Goal: Task Accomplishment & Management: Manage account settings

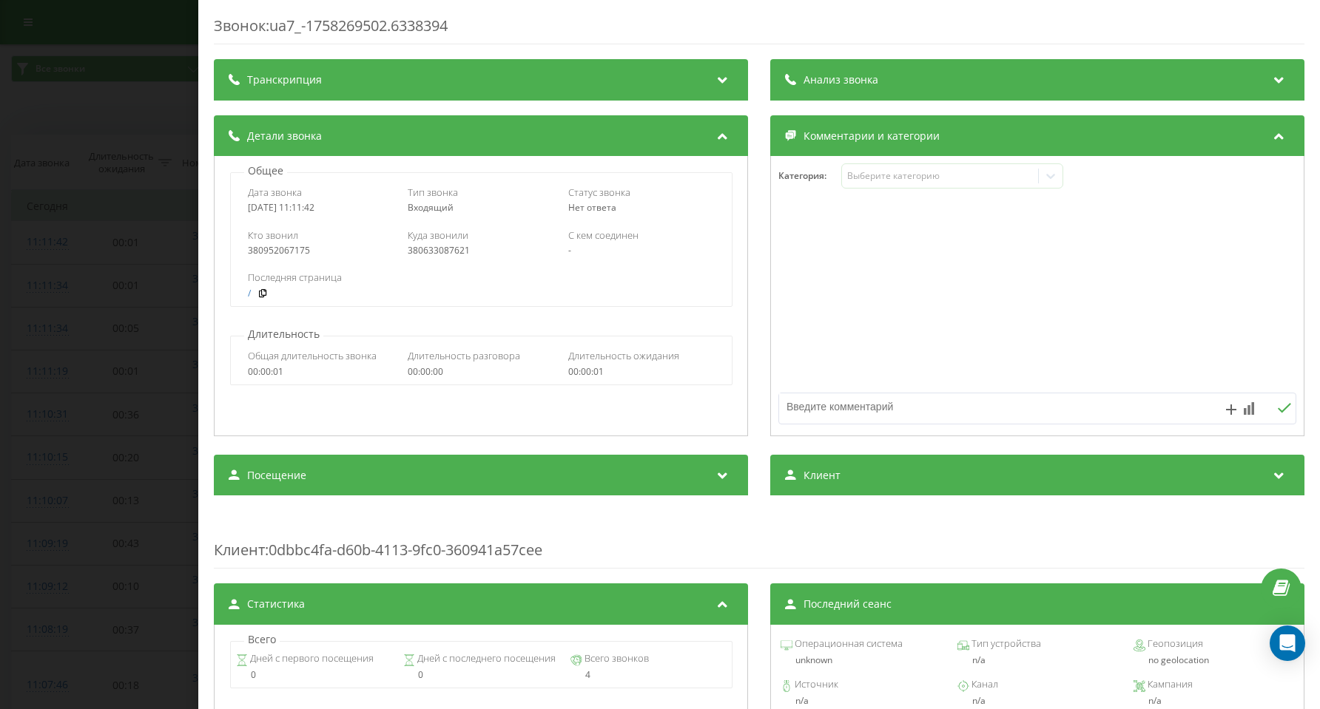
click at [105, 214] on div "Звонок : ua7_-1758269502.6338394 Транскрипция Для анализа AI будущих звонков на…" at bounding box center [660, 354] width 1320 height 709
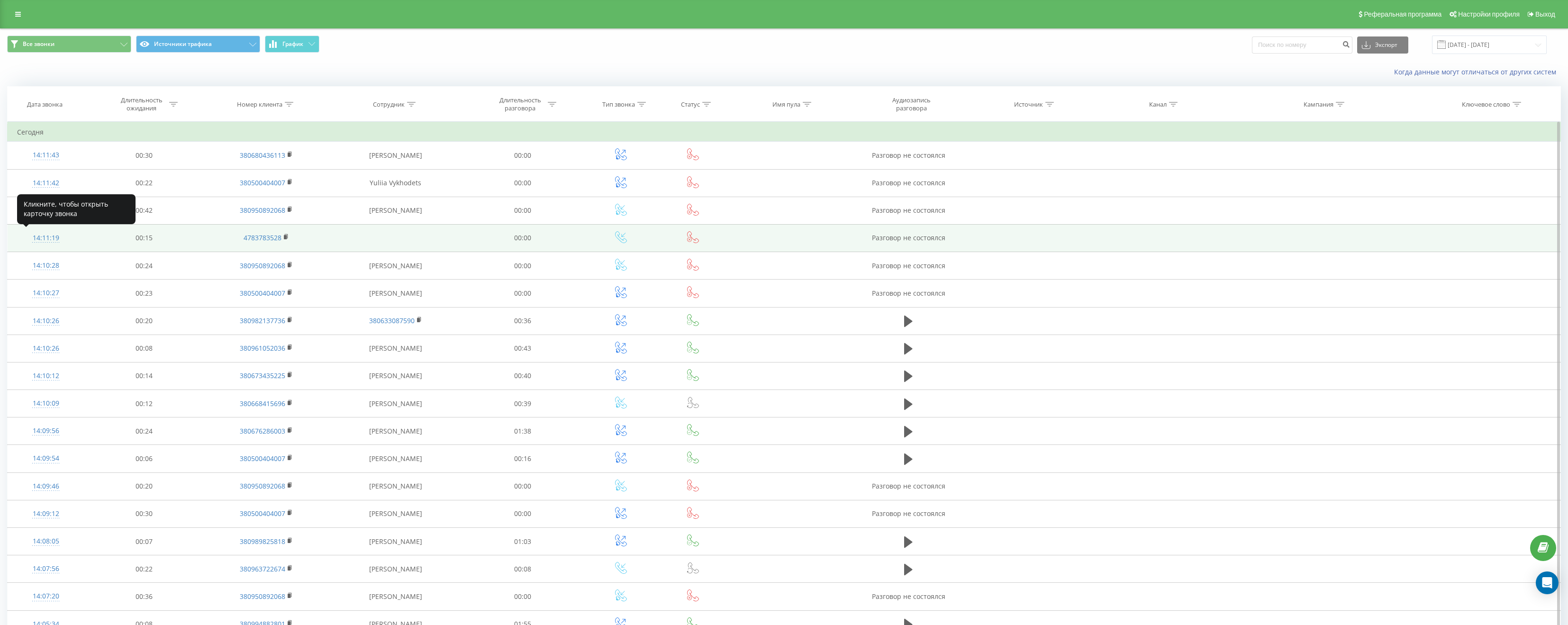
click at [52, 238] on div "14:11:19" at bounding box center [45, 238] width 57 height 19
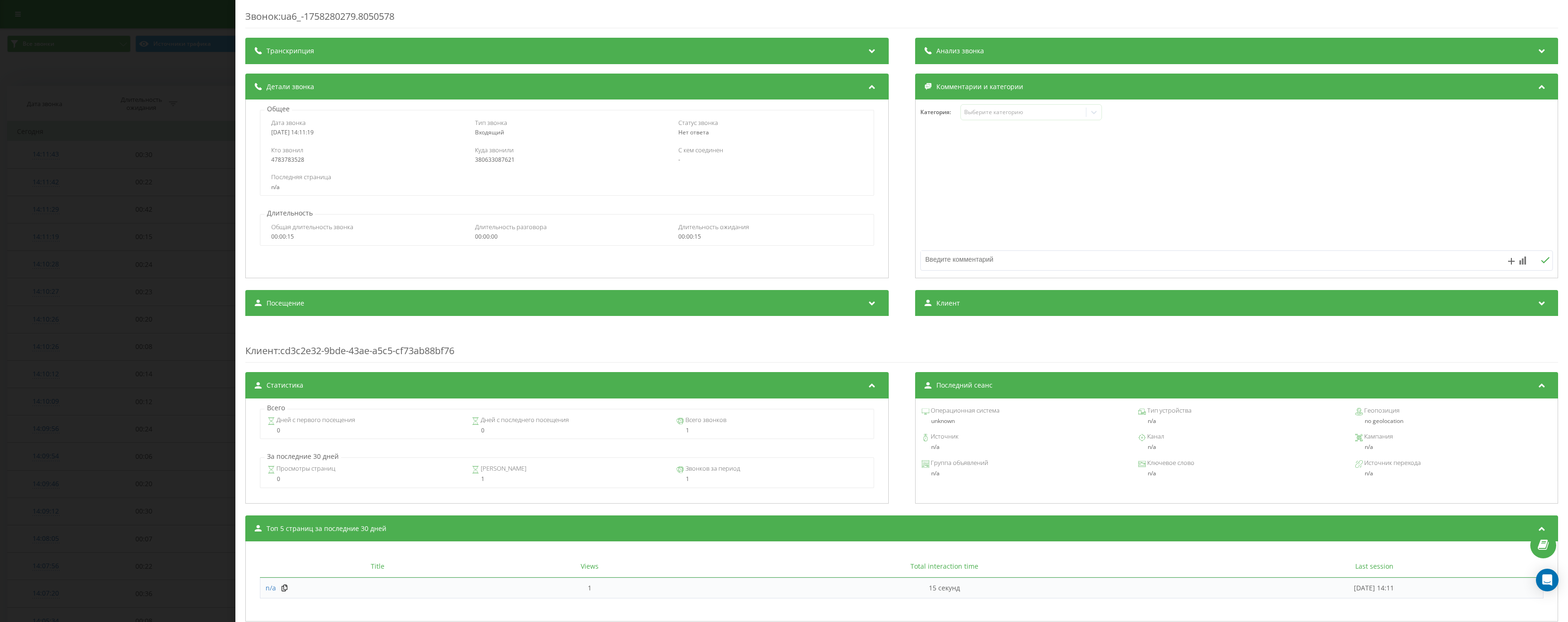
click at [485, 157] on div "380633087621" at bounding box center [566, 160] width 184 height 6
click at [490, 162] on div "380633087621" at bounding box center [566, 160] width 184 height 6
copy div "380633087621"
click at [136, 168] on div "Звонок : ua6_-1758280279.8050578 Транскрипция Для анализа AI будущих звонков на…" at bounding box center [784, 311] width 1568 height 622
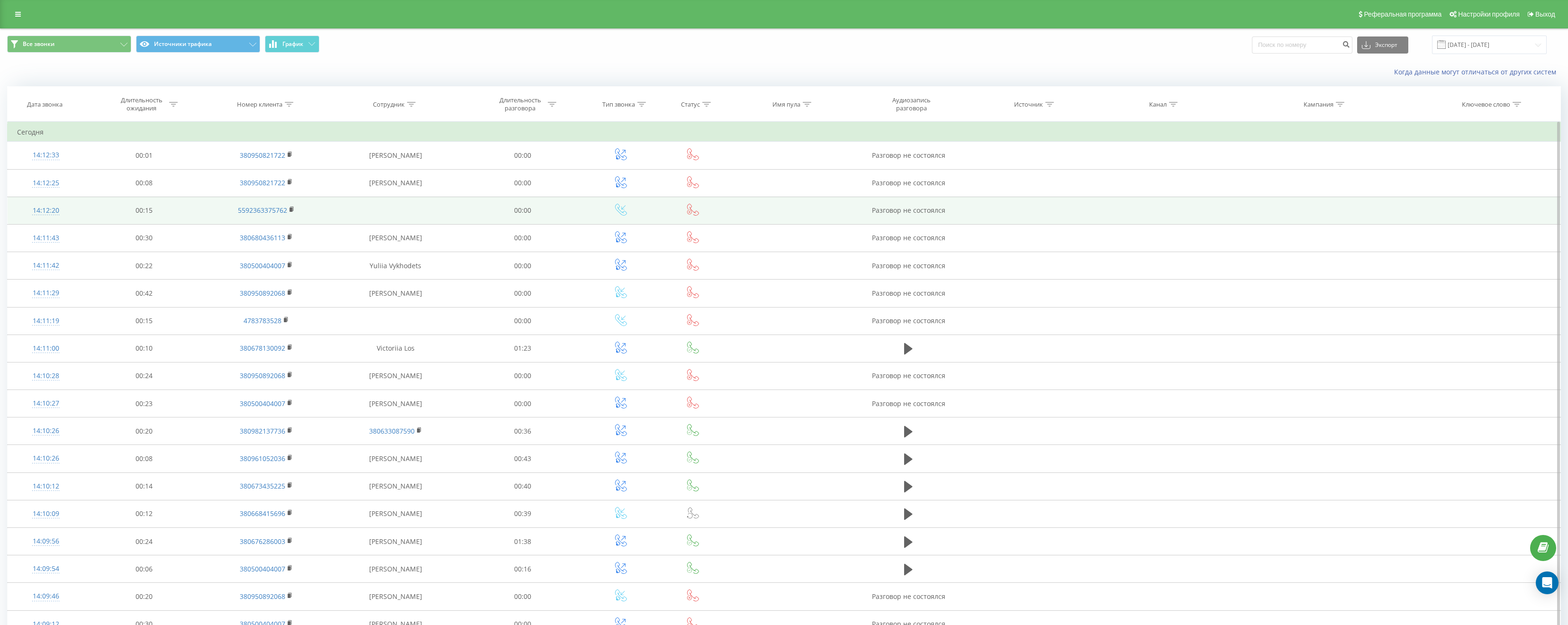
click at [45, 209] on div "14:12:20" at bounding box center [45, 210] width 57 height 19
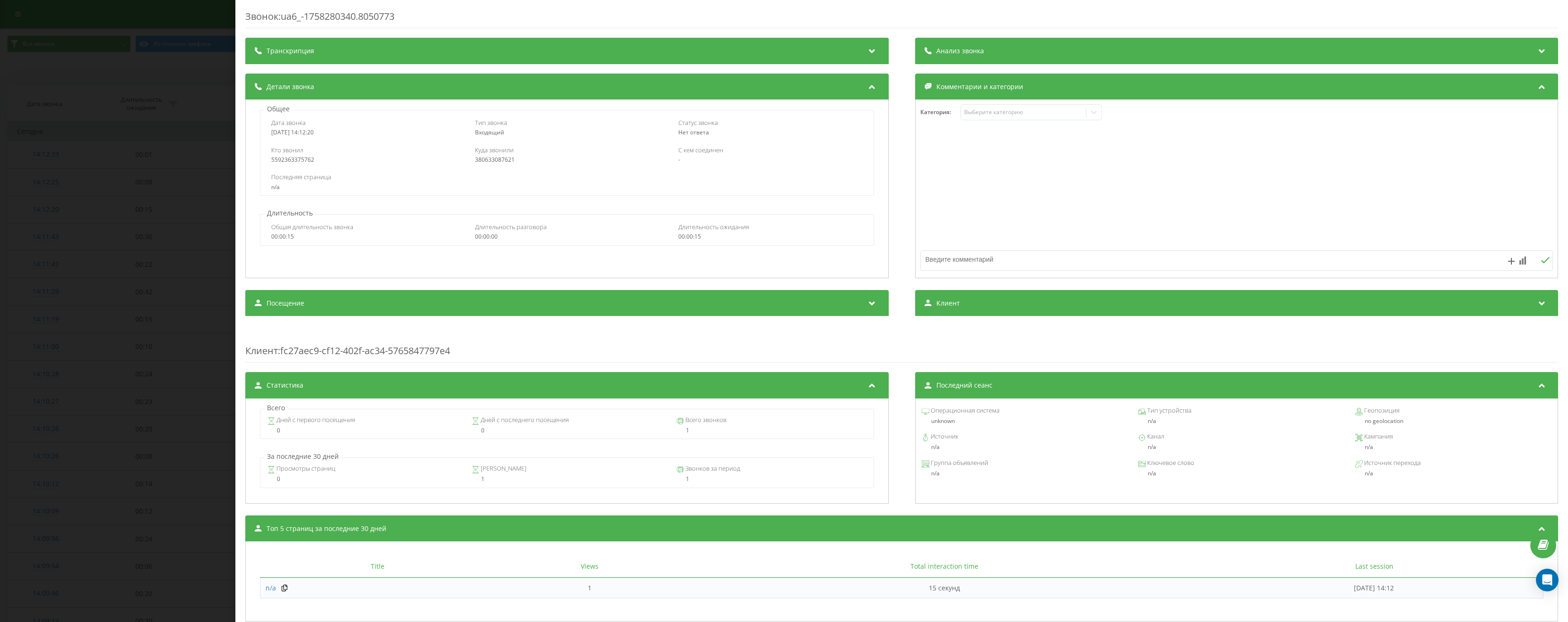
click at [157, 145] on div "Звонок : ua6_-1758280340.8050773 Транскрипция Для анализа AI будущих звонков на…" at bounding box center [784, 311] width 1568 height 622
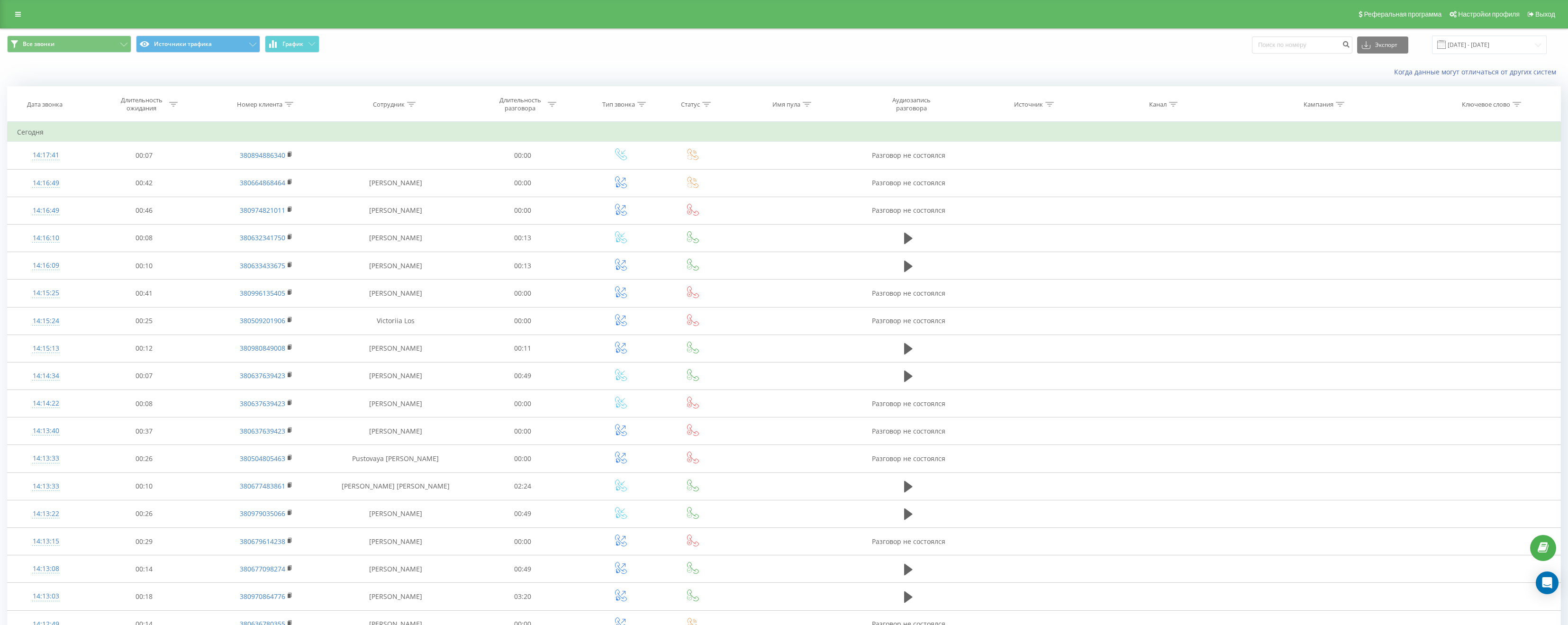
drag, startPoint x: 349, startPoint y: 86, endPoint x: 549, endPoint y: 60, distance: 201.7
click at [549, 60] on div "Все звонки Источники трафика График Экспорт .csv .xls .xlsx 12.09.2025 - 20.09.…" at bounding box center [784, 45] width 1567 height 32
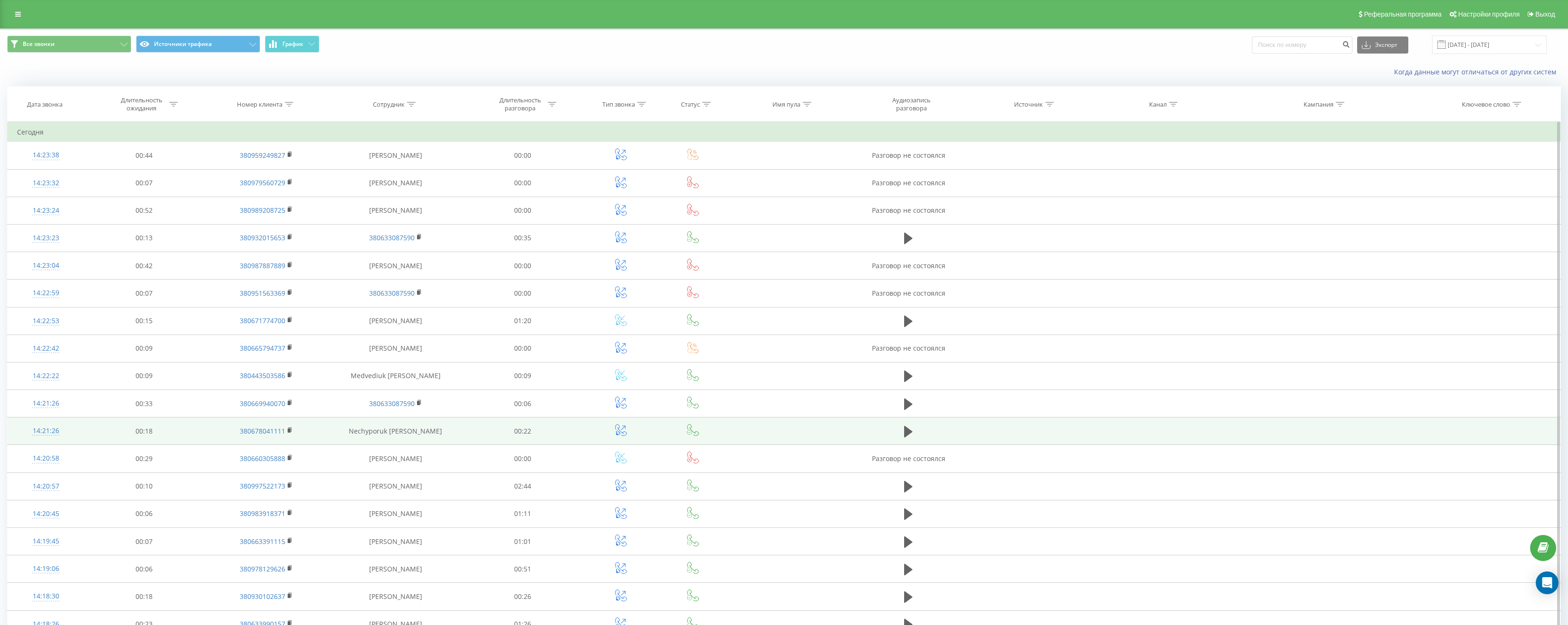
scroll to position [241, 0]
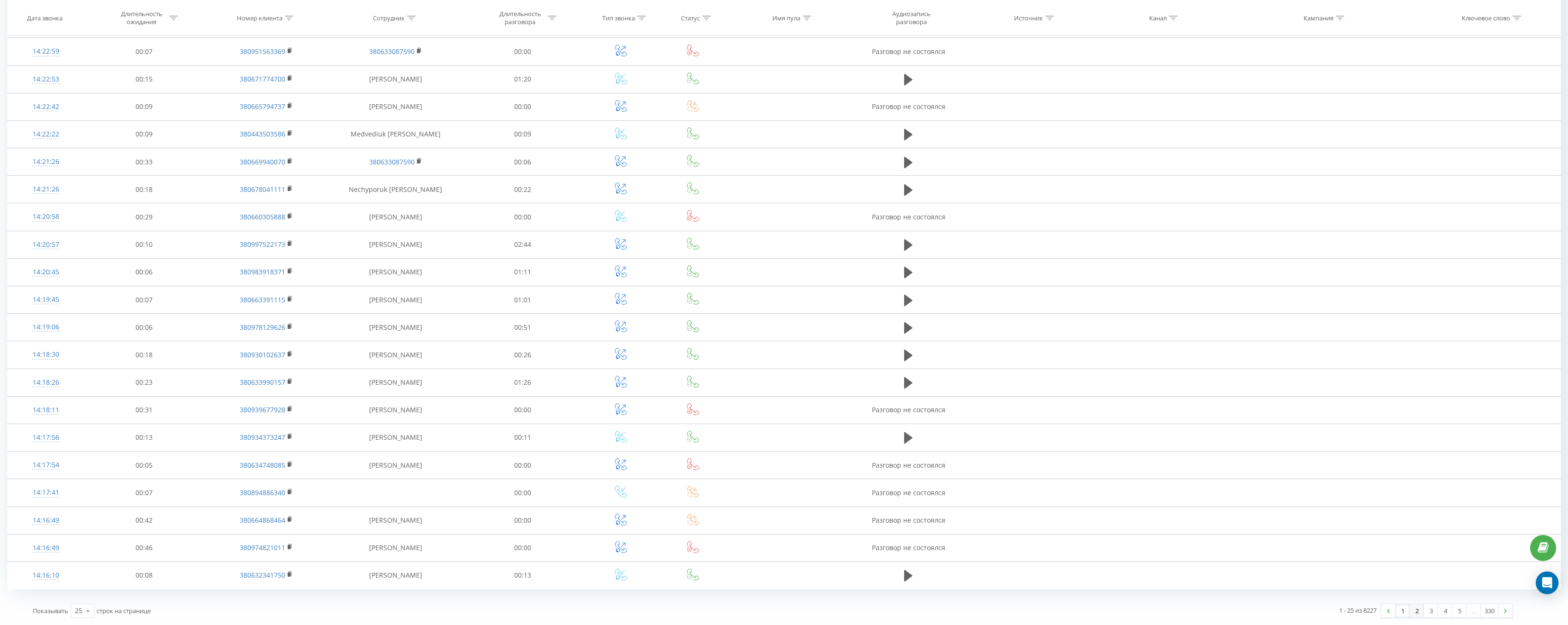
click at [1415, 608] on link "2" at bounding box center [1417, 610] width 14 height 13
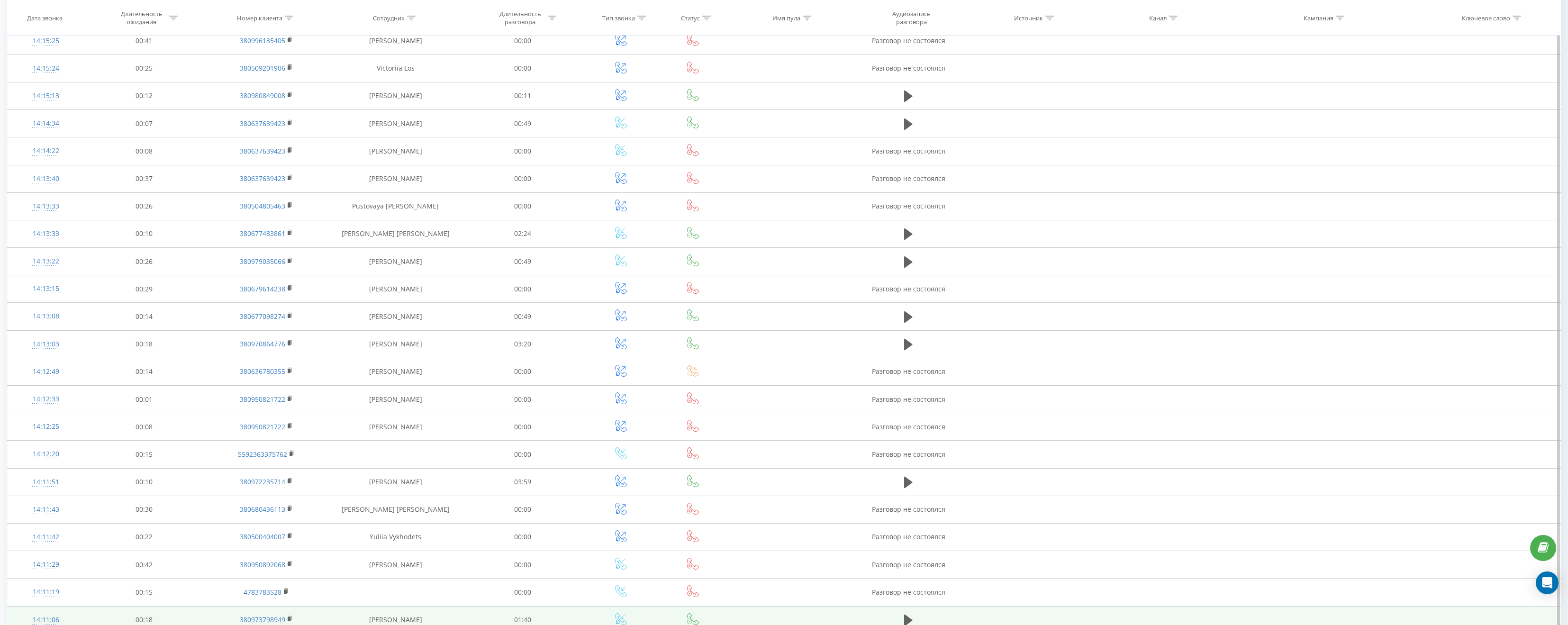
scroll to position [241, 0]
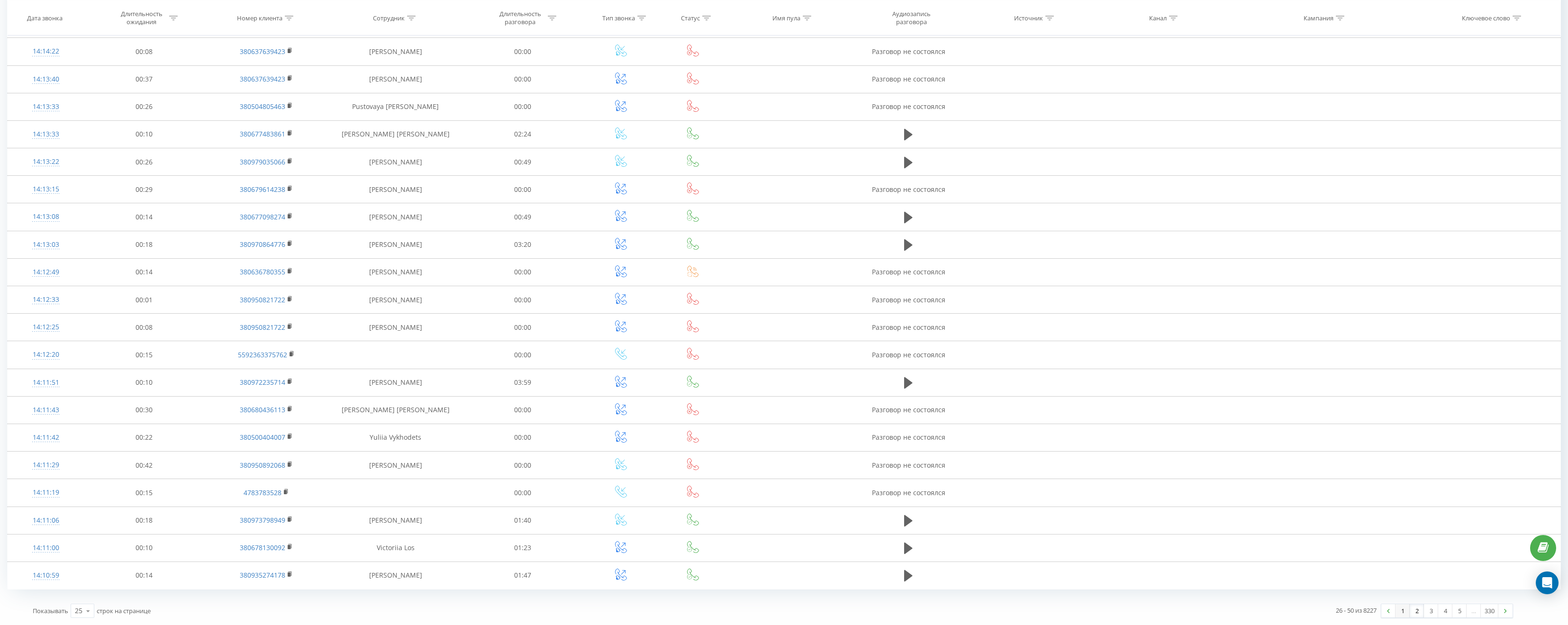
click at [1398, 608] on link "1" at bounding box center [1403, 610] width 14 height 13
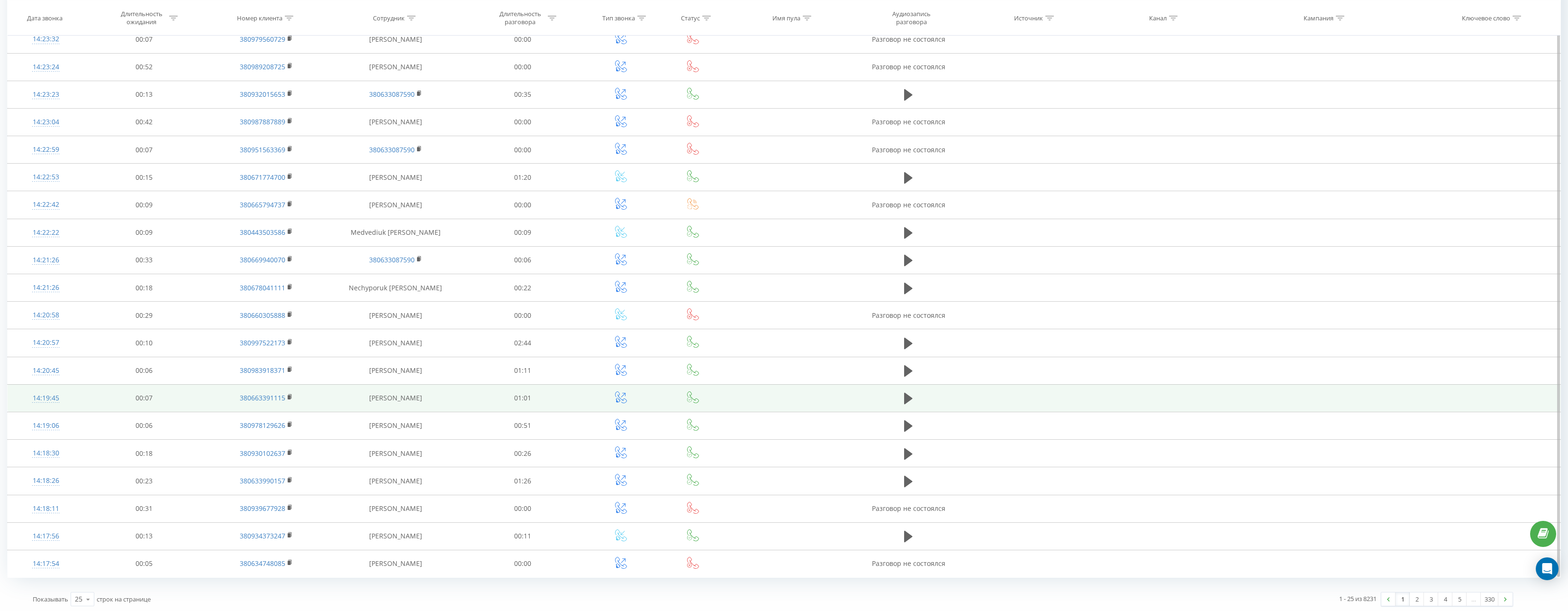
scroll to position [256, 0]
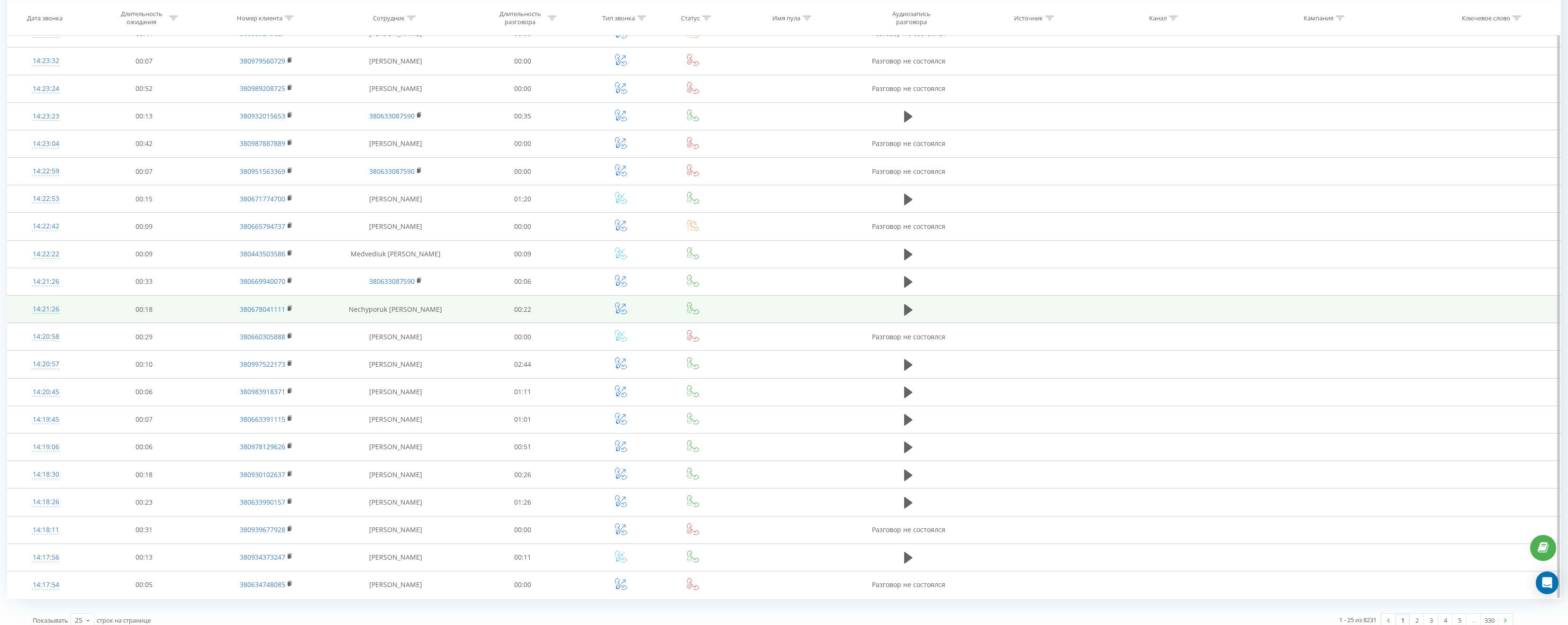
scroll to position [241, 0]
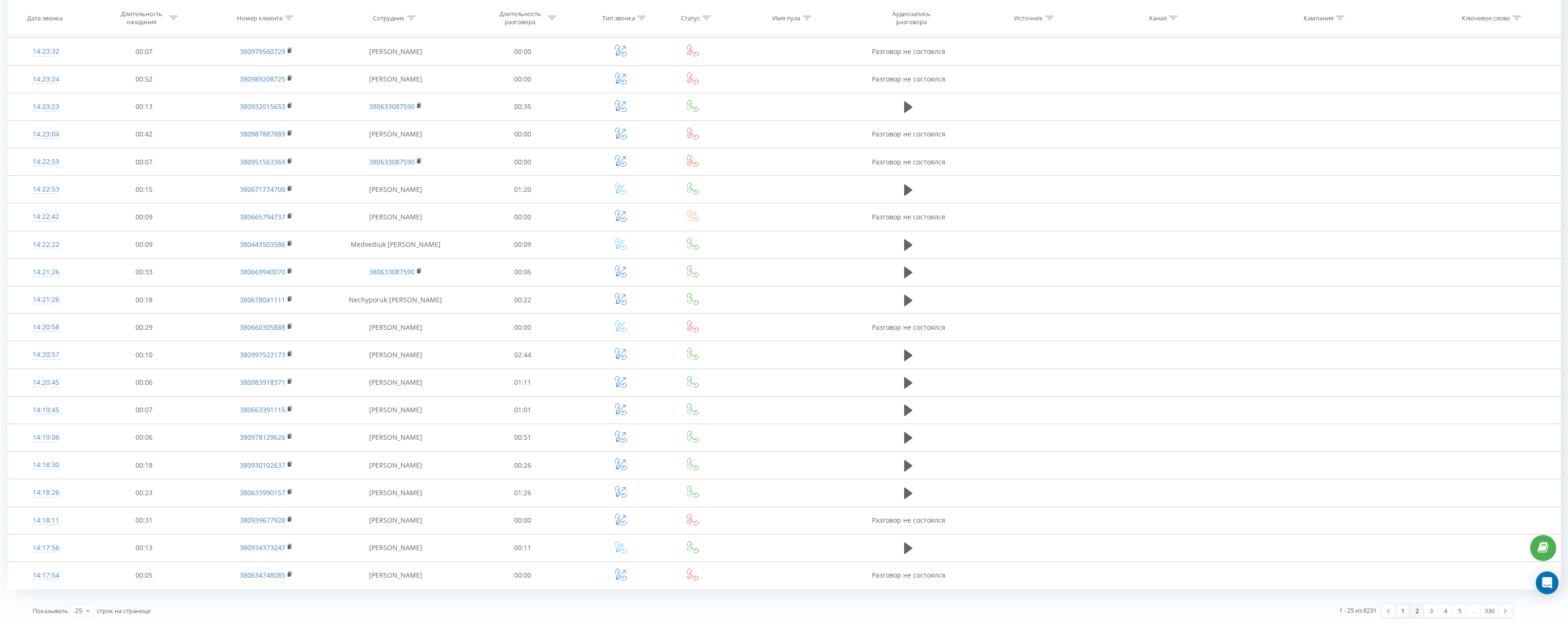
click at [1415, 607] on link "2" at bounding box center [1417, 610] width 14 height 13
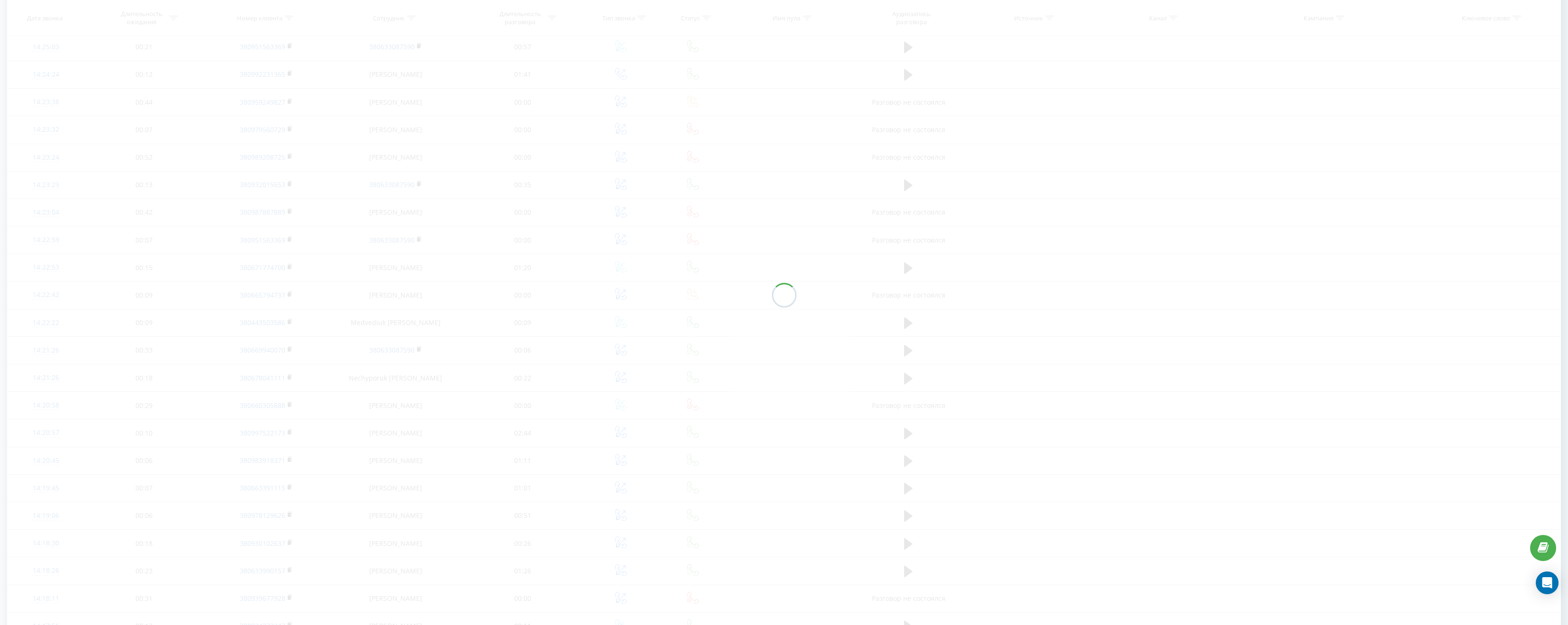
scroll to position [63, 0]
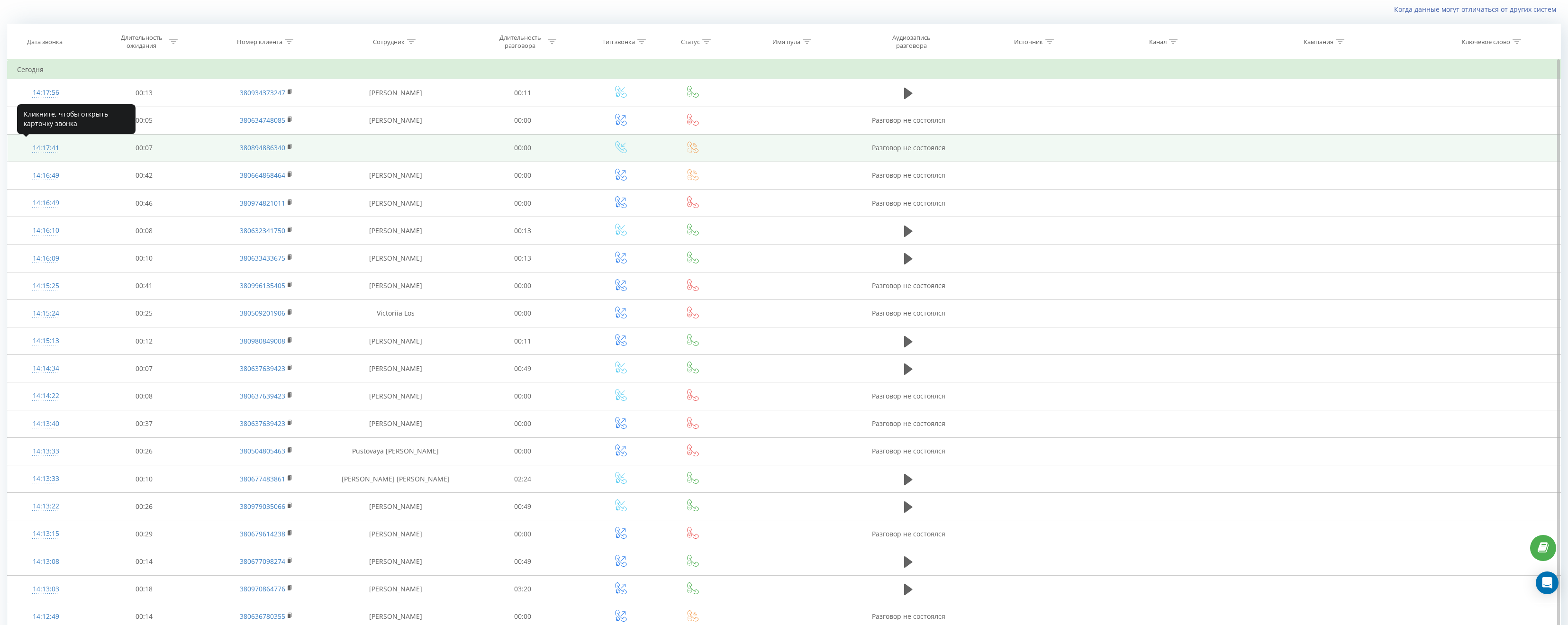
click at [45, 149] on div "14:17:41" at bounding box center [45, 148] width 57 height 19
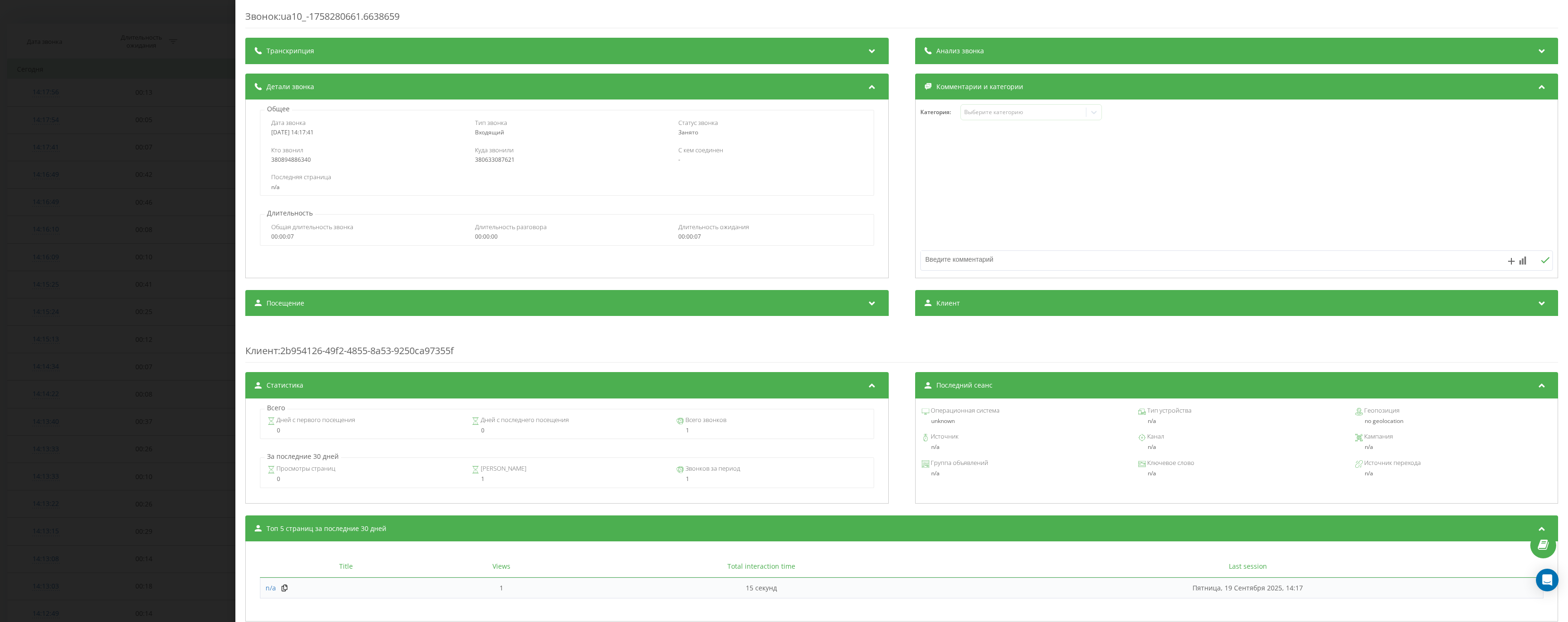
click at [186, 146] on div "Звонок : ua10_-1758280661.6638659 Транскрипция Для анализа AI будущих звонков н…" at bounding box center [784, 311] width 1568 height 622
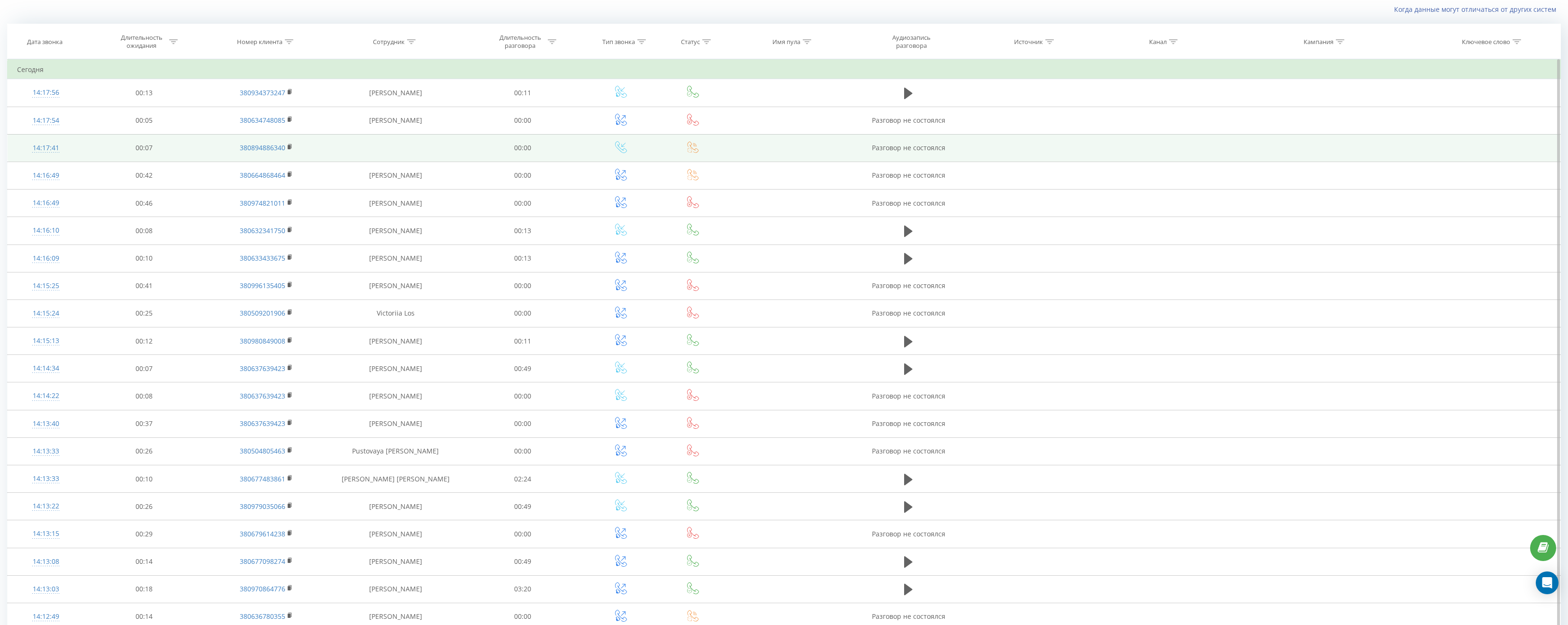
click at [691, 149] on icon at bounding box center [693, 147] width 12 height 12
click at [694, 149] on icon at bounding box center [693, 147] width 12 height 12
click at [409, 143] on td at bounding box center [395, 147] width 134 height 28
click at [179, 150] on td "00:07" at bounding box center [144, 147] width 120 height 28
click at [219, 152] on td "380894886340" at bounding box center [266, 147] width 125 height 28
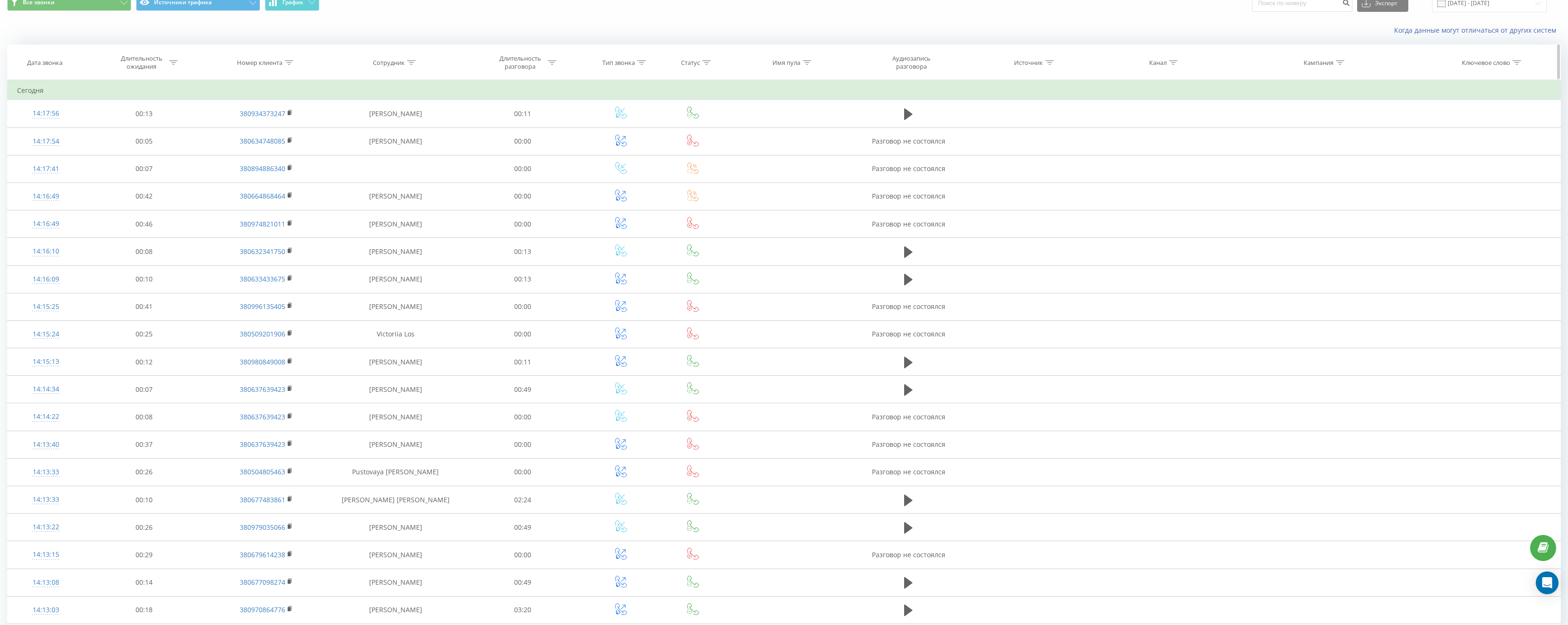
scroll to position [15, 0]
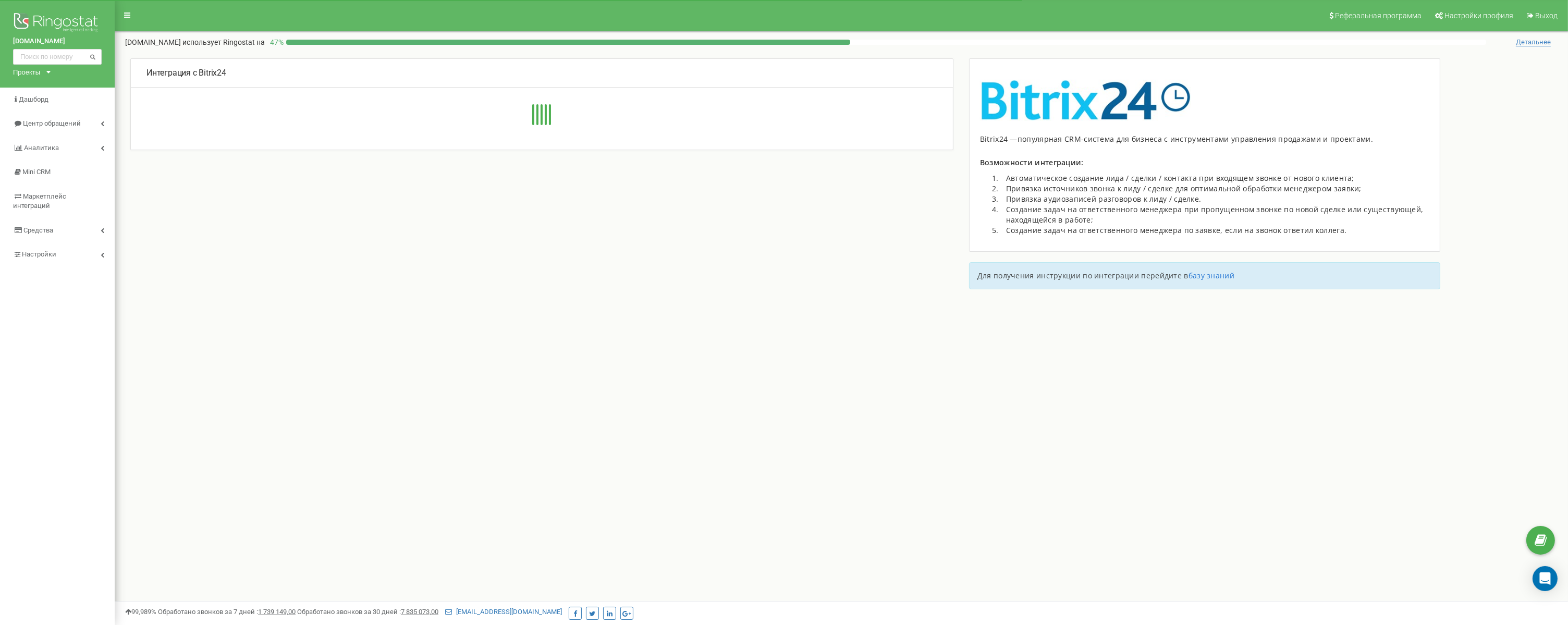
type input "[URL][DOMAIN_NAME]"
type input "54246"
type input "4363c8uuwi7kgnr1"
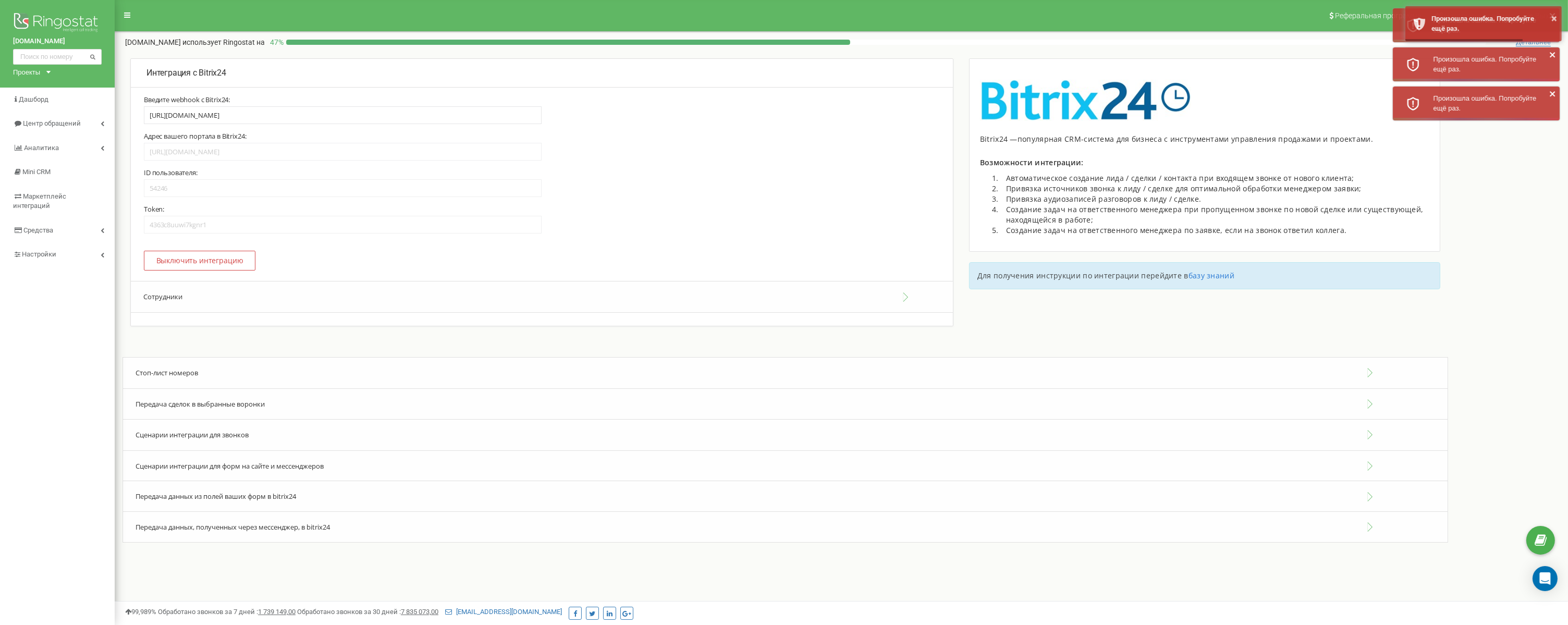
click at [646, 310] on button "Сотрудники" at bounding box center [542, 297] width 822 height 32
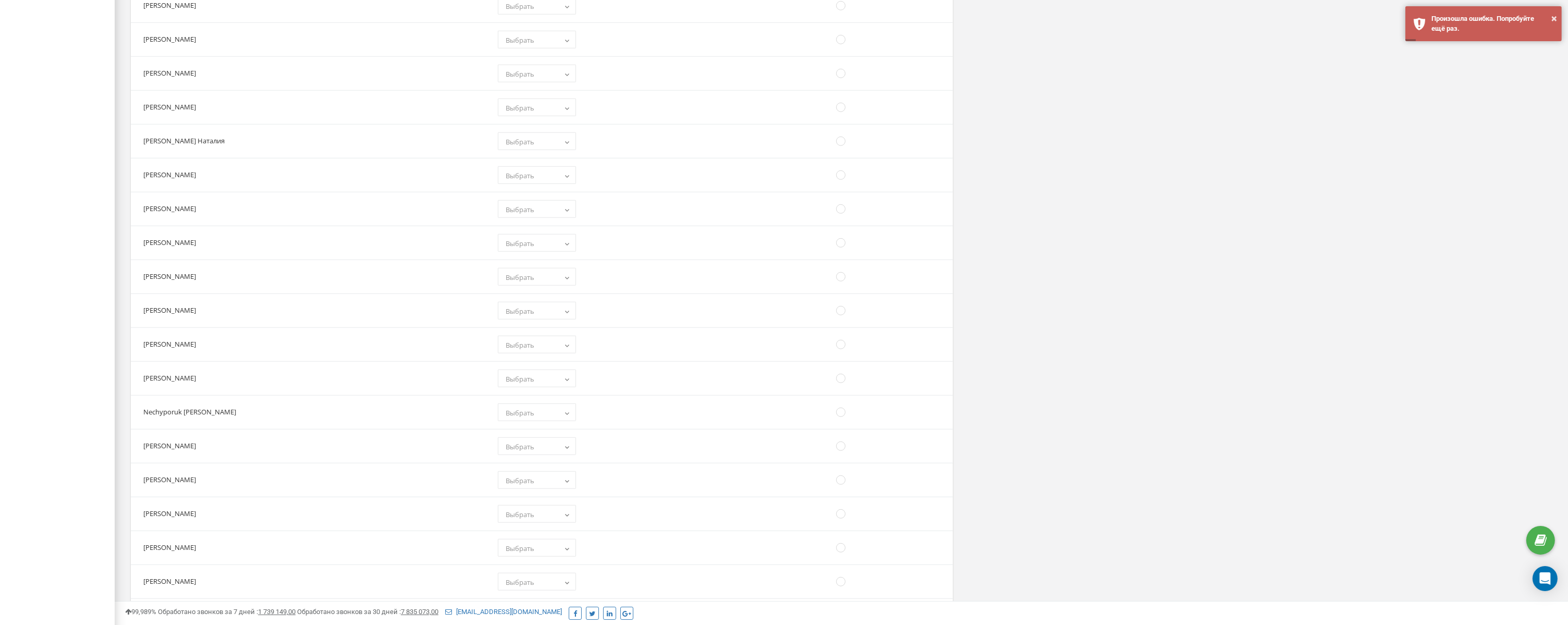
scroll to position [2227, 0]
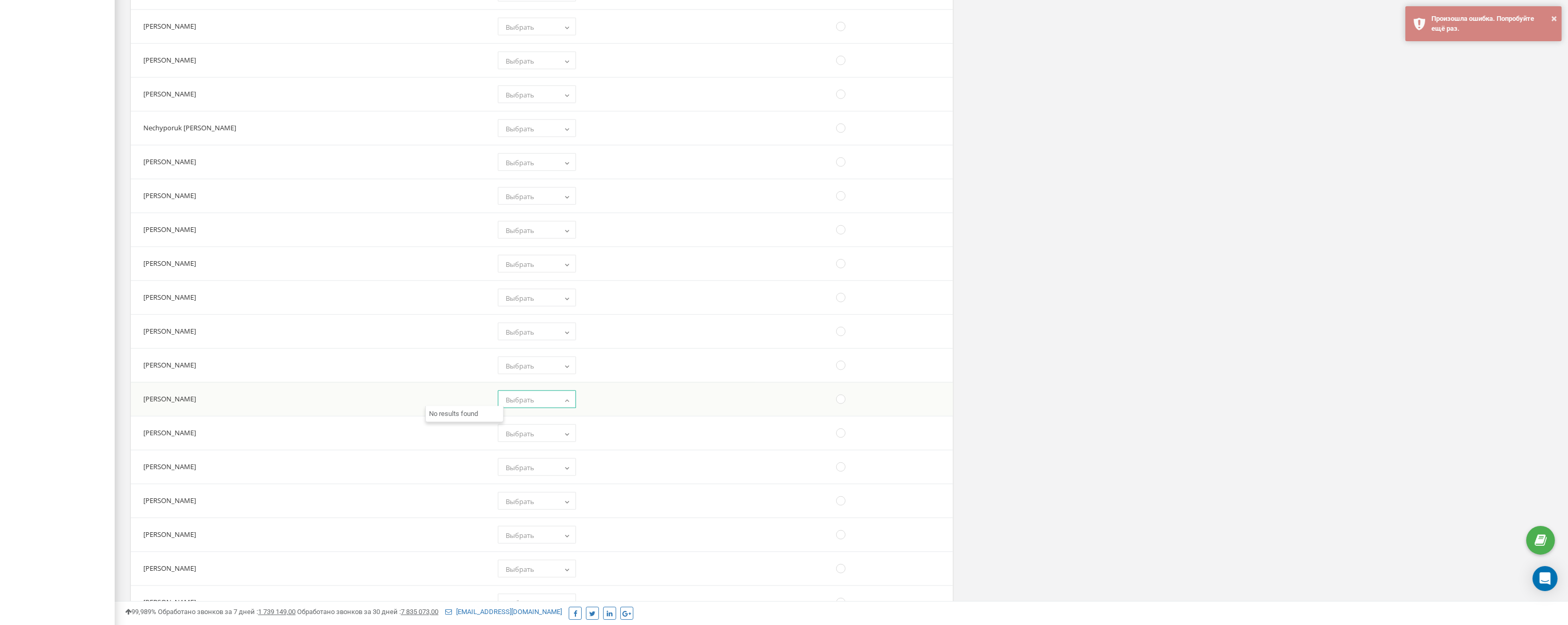
click at [563, 400] on b at bounding box center [567, 400] width 8 height 6
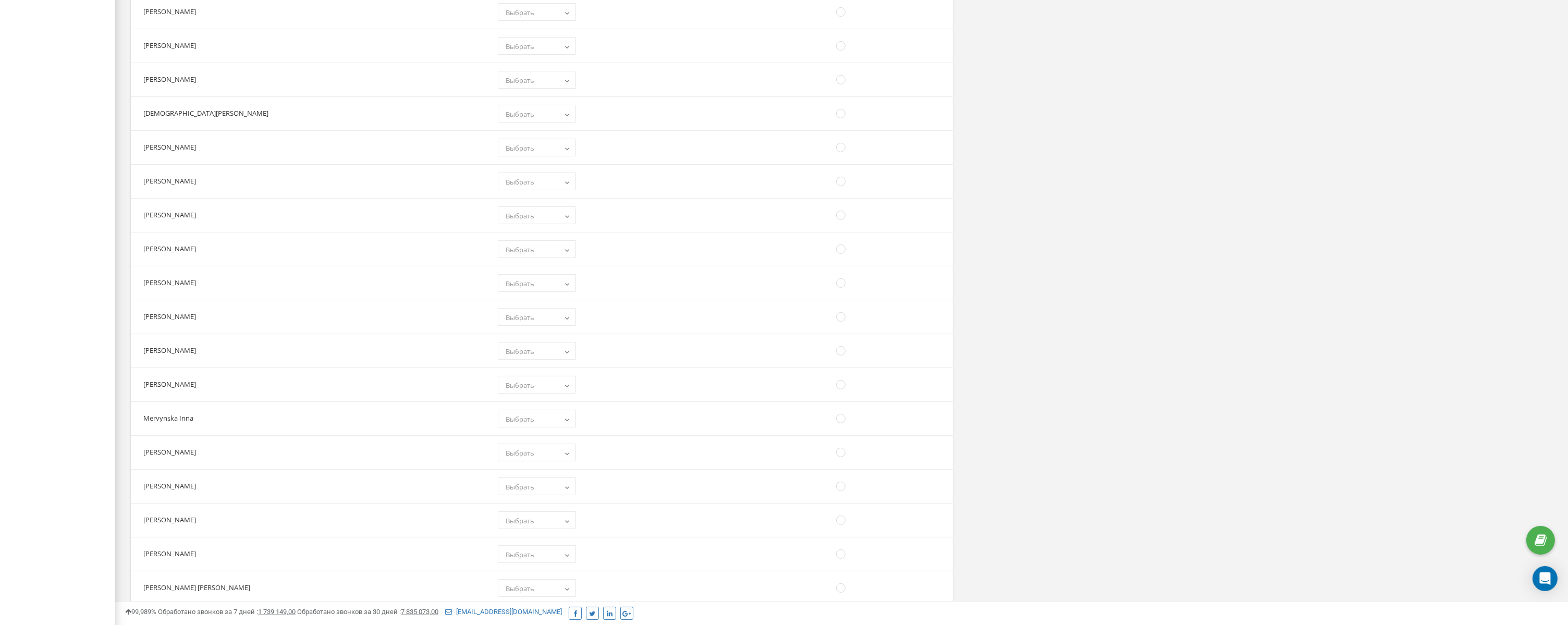
scroll to position [0, 0]
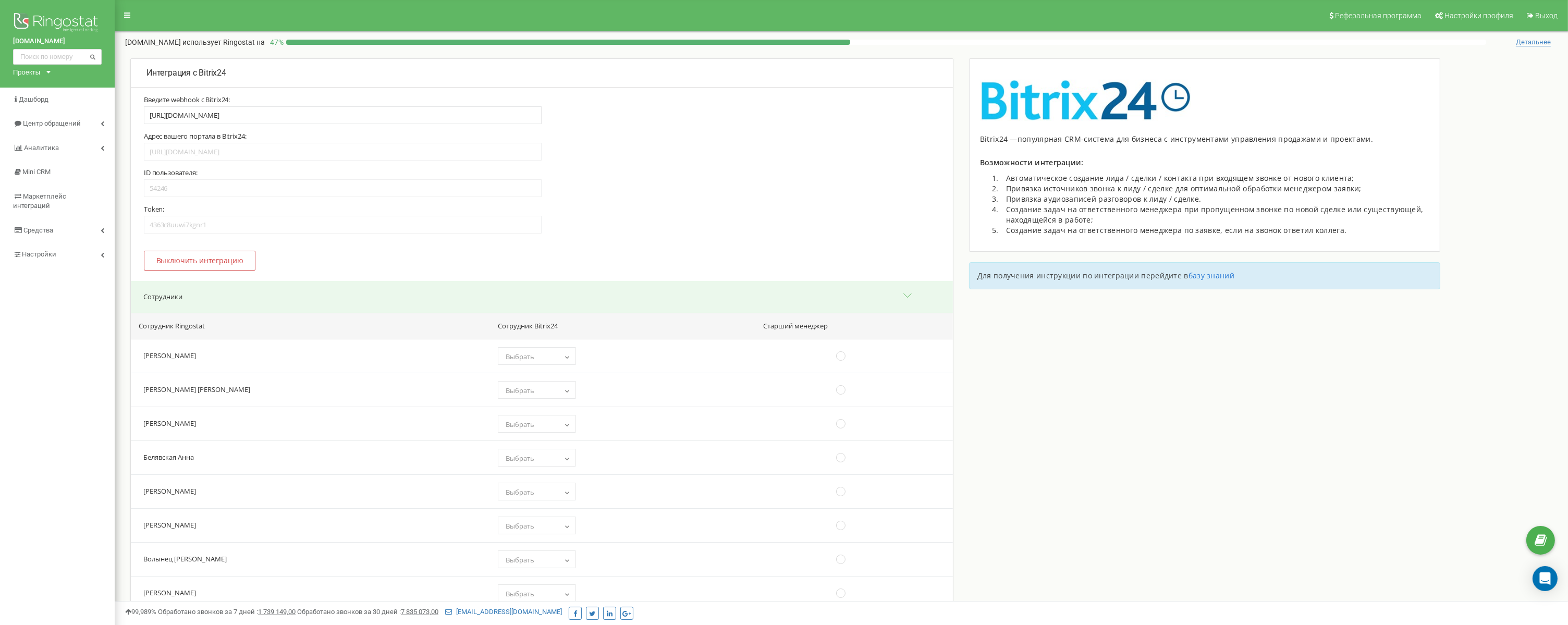
drag, startPoint x: 1036, startPoint y: 396, endPoint x: 1028, endPoint y: 309, distance: 87.4
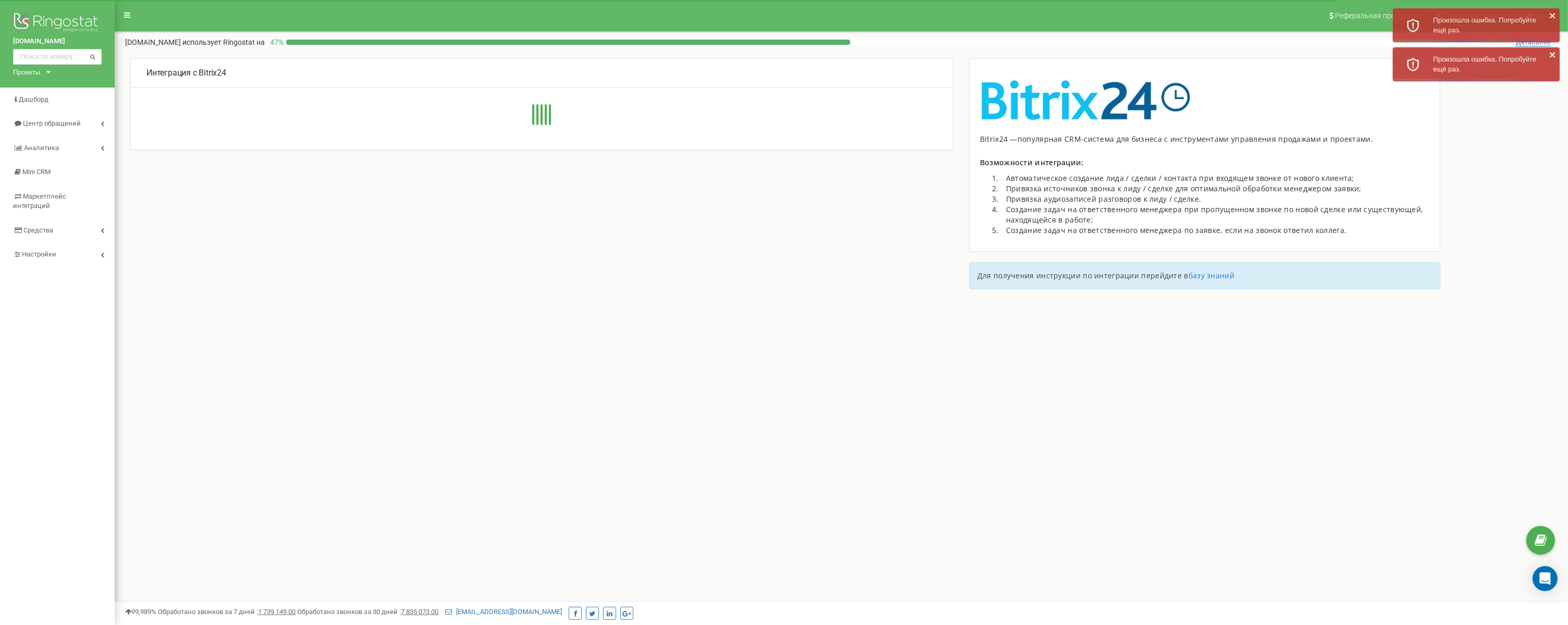
type input "[URL][DOMAIN_NAME]"
type input "54246"
type input "4363c8uuwi7kgnr1"
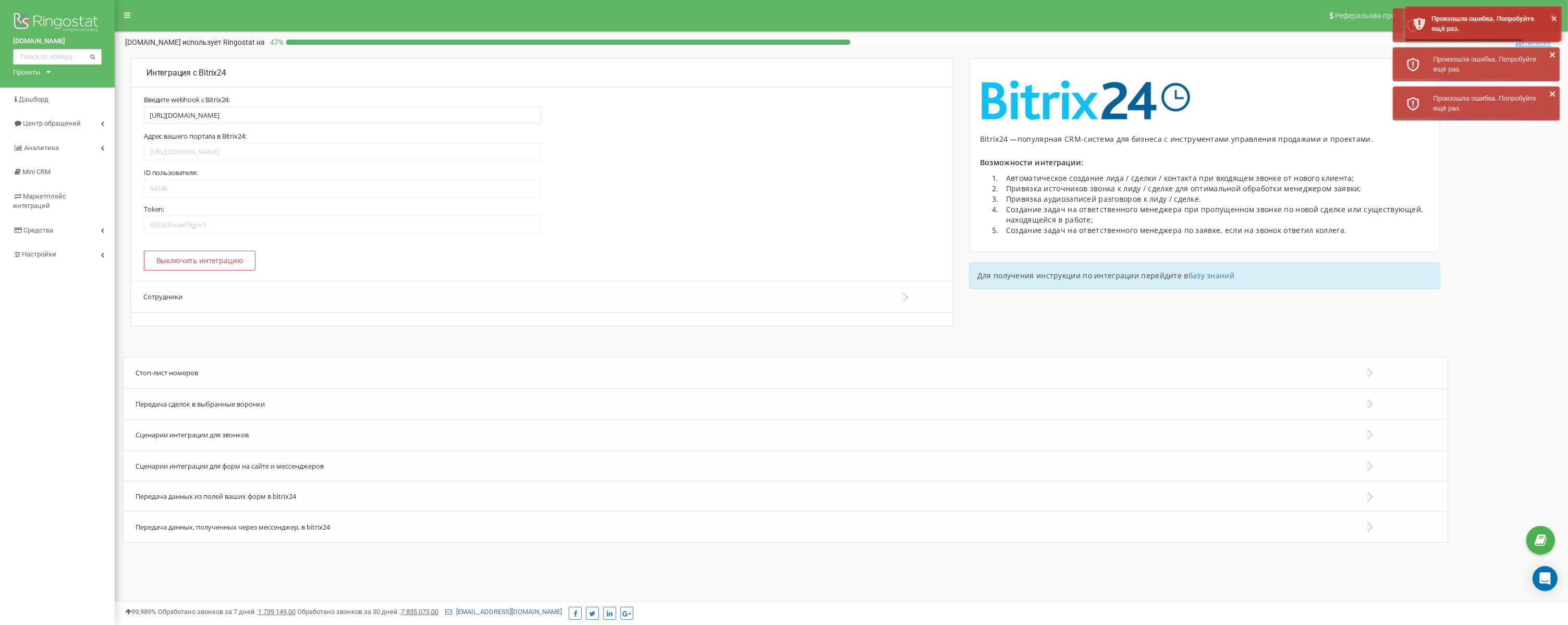
click at [394, 295] on button "Сотрудники" at bounding box center [542, 297] width 822 height 32
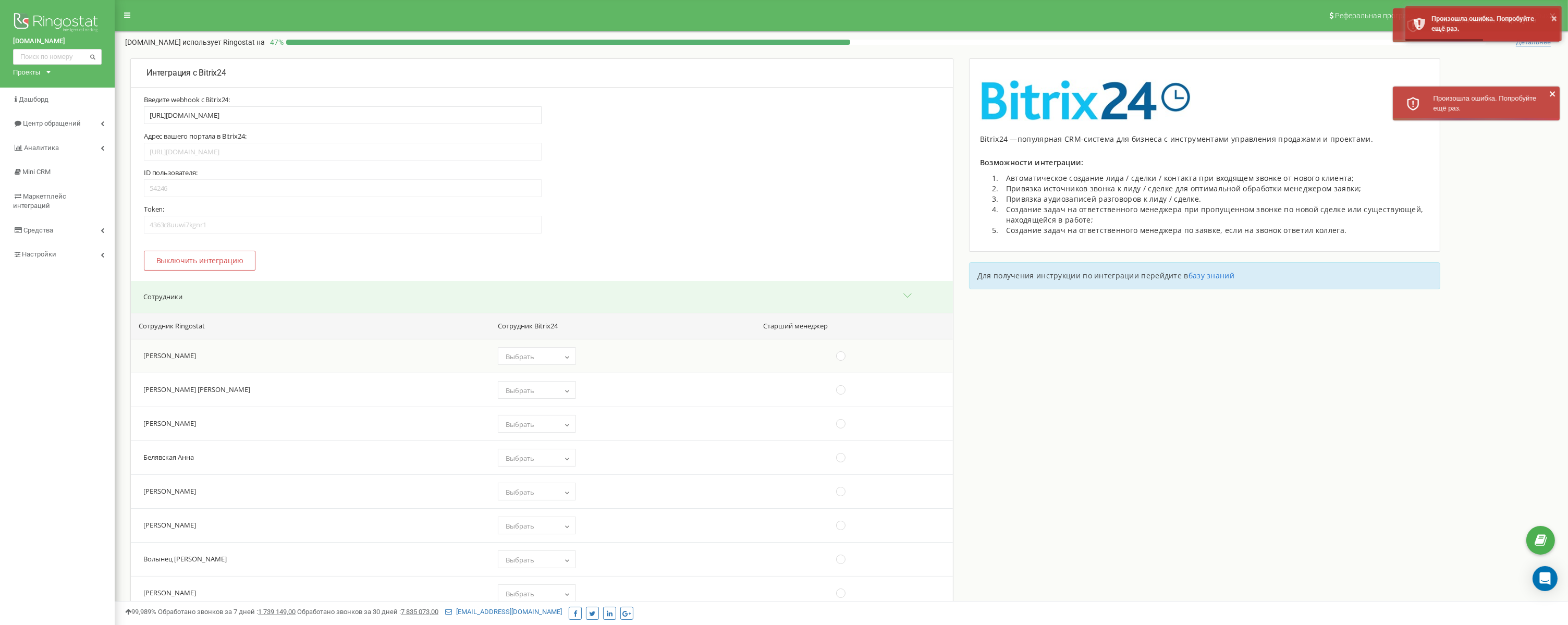
click at [502, 359] on span "Выбрать" at bounding box center [537, 357] width 71 height 15
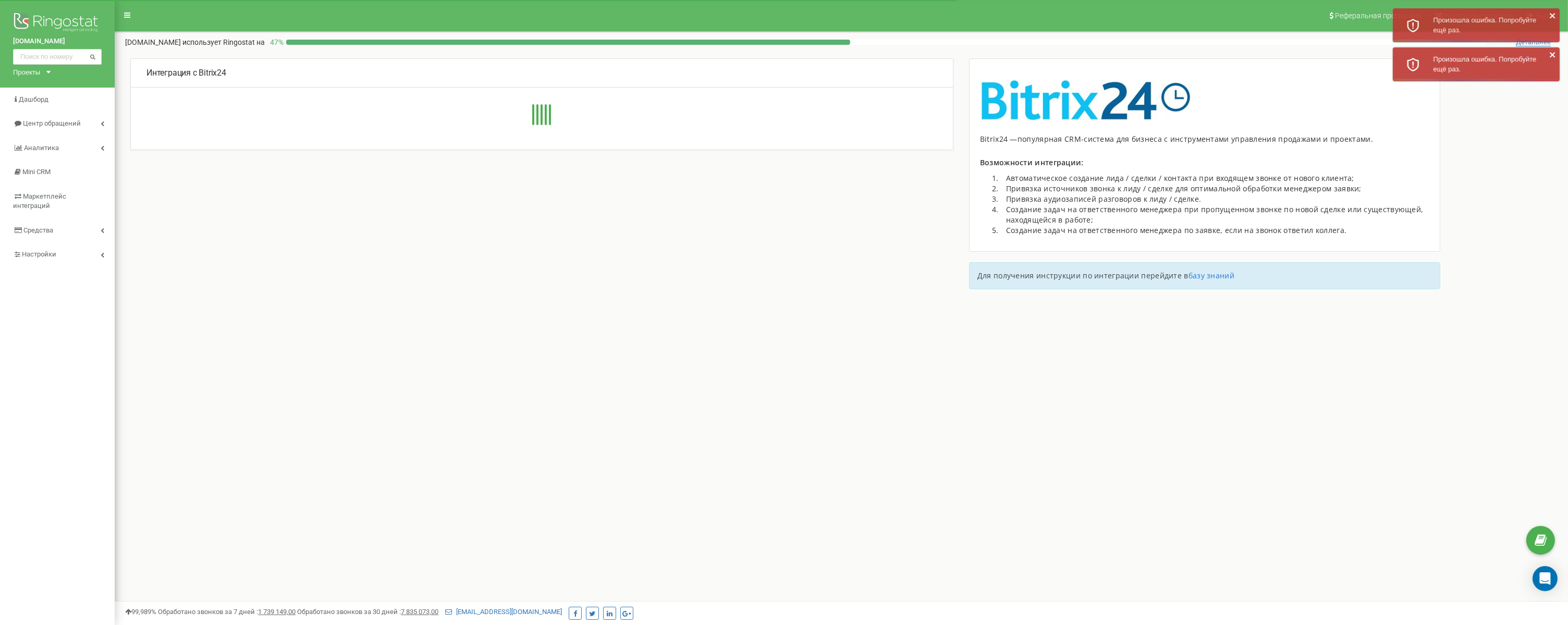
type input "[URL][DOMAIN_NAME]"
type input "54246"
type input "4363c8uuwi7kgnr1"
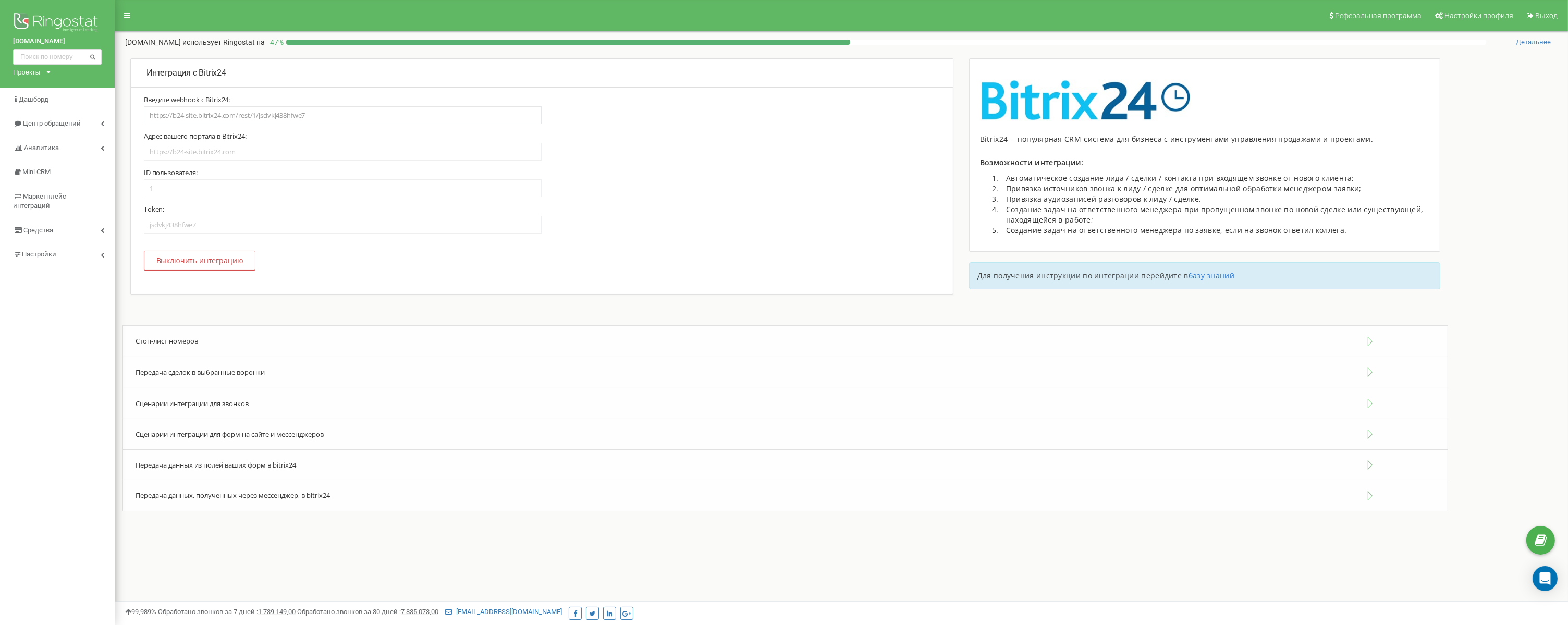
type input "[URL][DOMAIN_NAME]"
type input "54246"
type input "4363c8uuwi7kgnr1"
click at [646, 329] on button "Передача дополнительной информации в Bitrix24" at bounding box center [542, 328] width 822 height 31
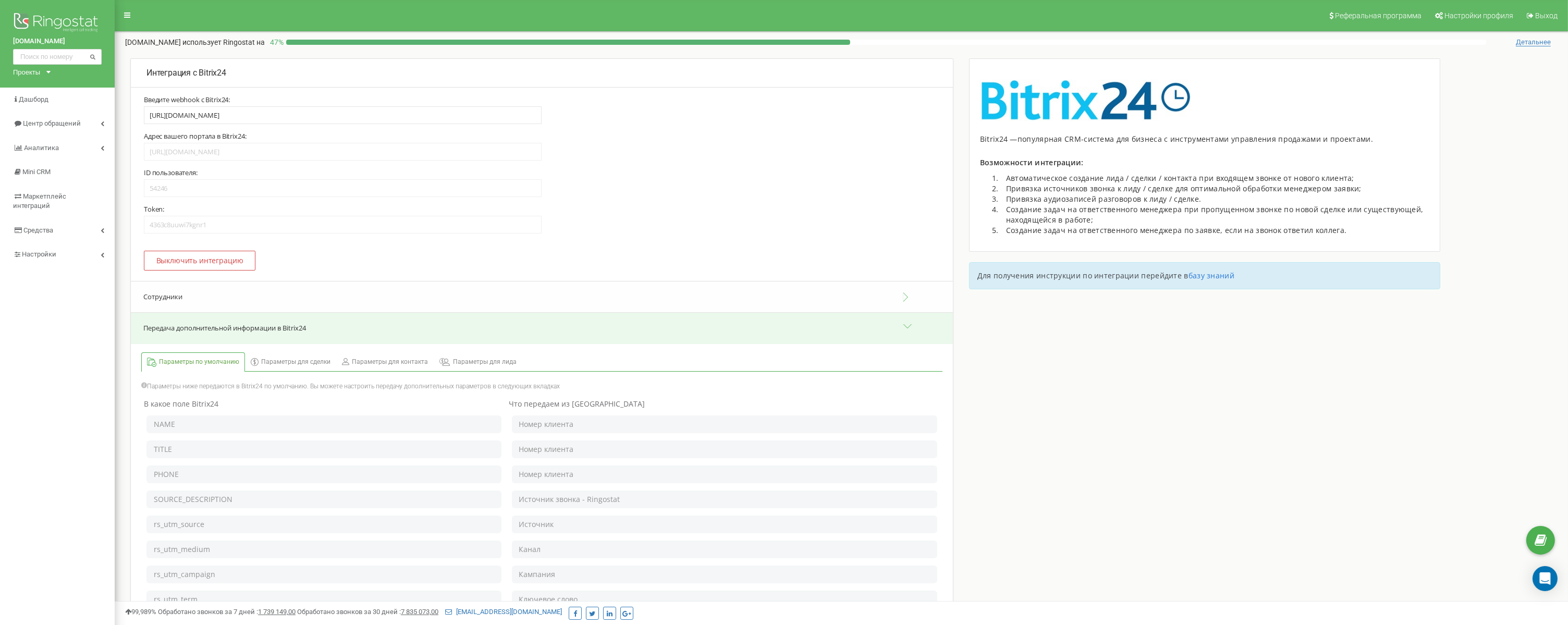
click at [294, 307] on button "Сотрудники" at bounding box center [542, 297] width 822 height 32
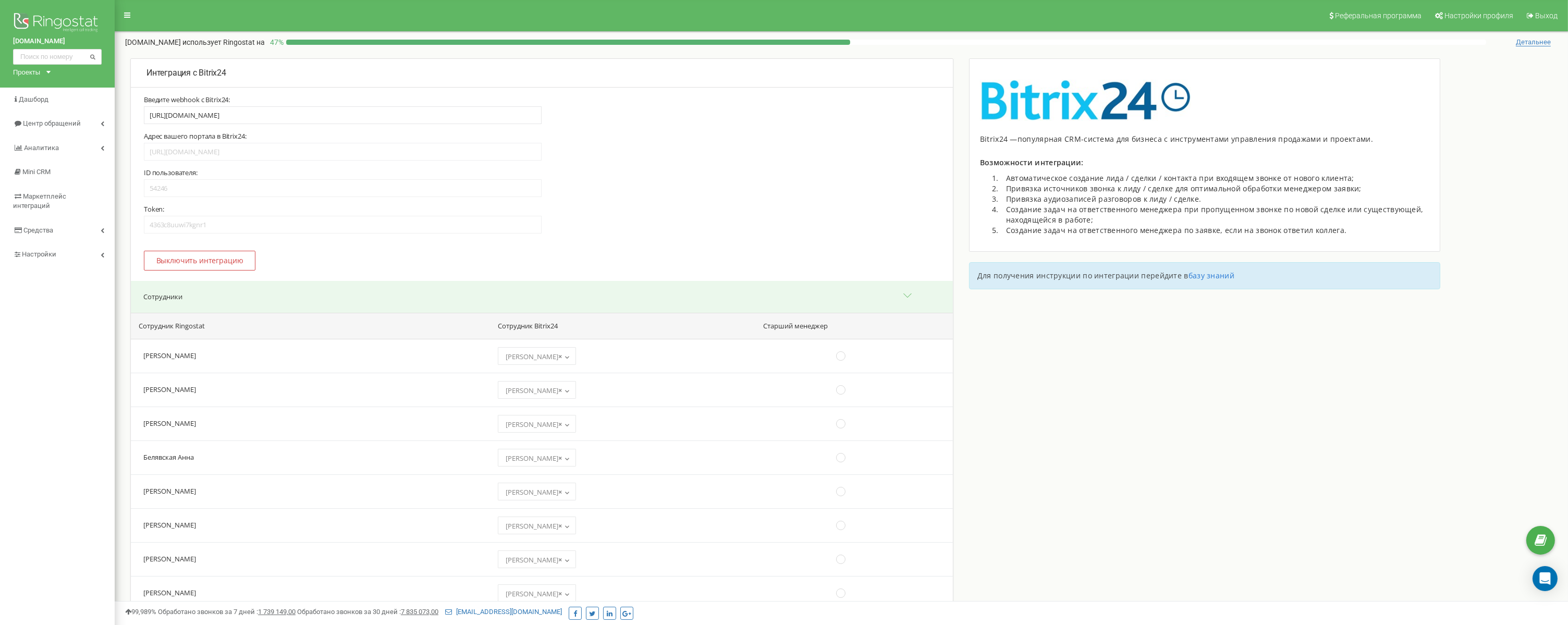
drag, startPoint x: 1070, startPoint y: 467, endPoint x: 1055, endPoint y: 319, distance: 148.8
